Goal: Check status: Check status

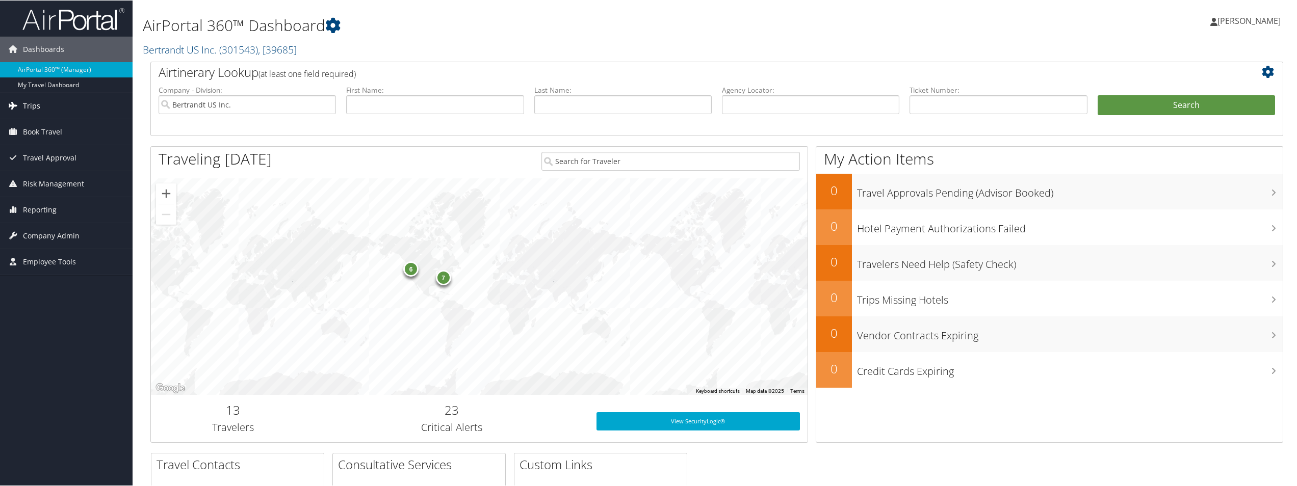
click at [41, 107] on link "Trips" at bounding box center [66, 105] width 133 height 25
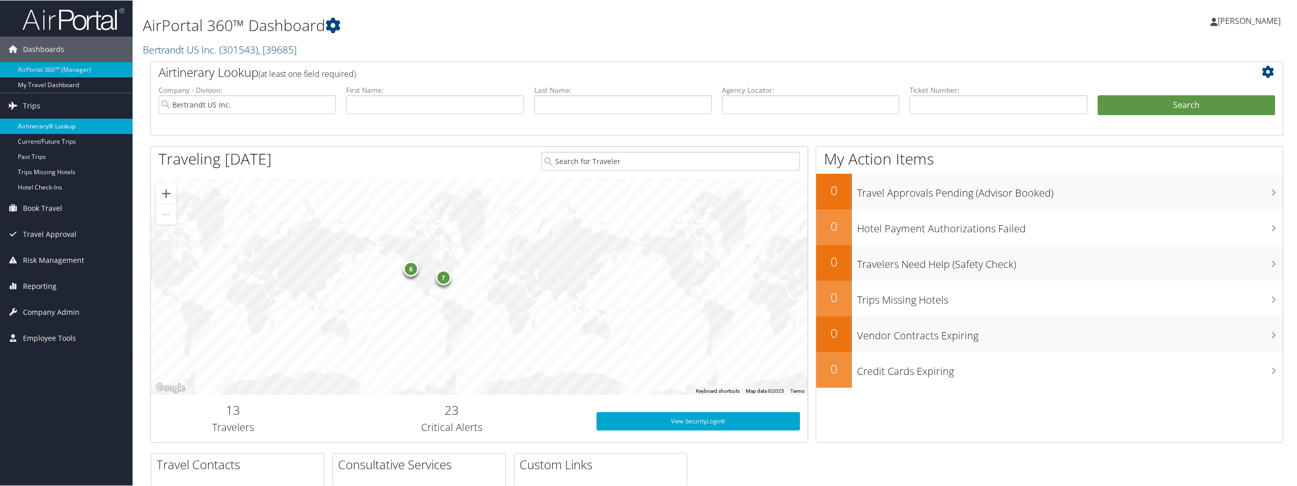
click at [48, 123] on link "Airtinerary® Lookup" at bounding box center [66, 125] width 133 height 15
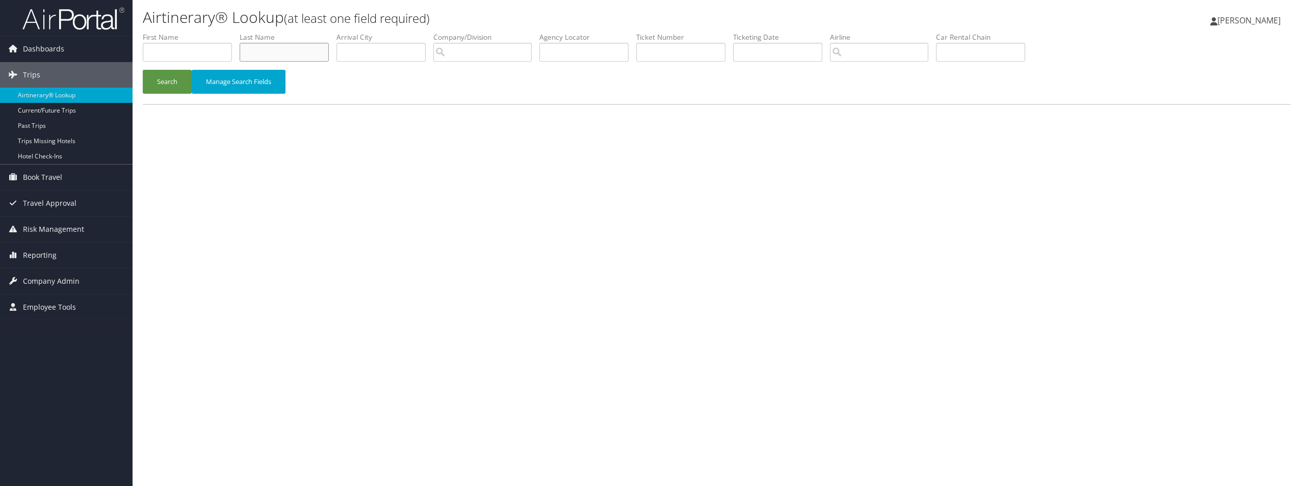
click at [277, 52] on input "text" at bounding box center [284, 52] width 89 height 19
type input "bubakr"
click at [143, 70] on button "Search" at bounding box center [167, 82] width 49 height 24
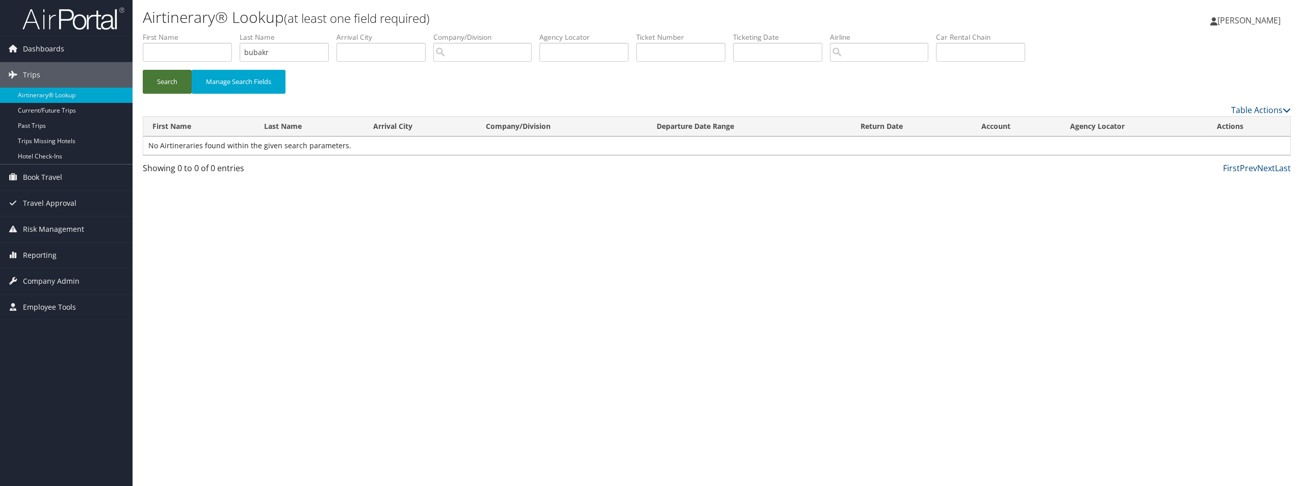
click at [165, 80] on button "Search" at bounding box center [167, 82] width 49 height 24
click at [1244, 20] on span "[PERSON_NAME]" at bounding box center [1249, 20] width 63 height 11
click at [1190, 165] on link "Sign Out" at bounding box center [1224, 166] width 114 height 17
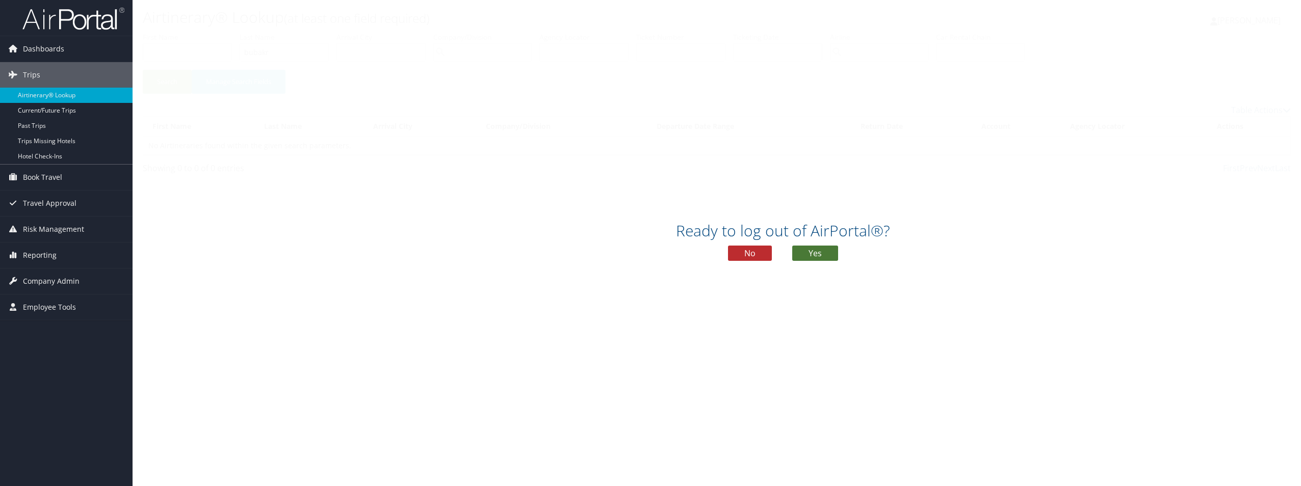
drag, startPoint x: 818, startPoint y: 253, endPoint x: 812, endPoint y: 202, distance: 51.9
click at [818, 253] on button "Yes" at bounding box center [815, 253] width 46 height 15
